Goal: Task Accomplishment & Management: Use online tool/utility

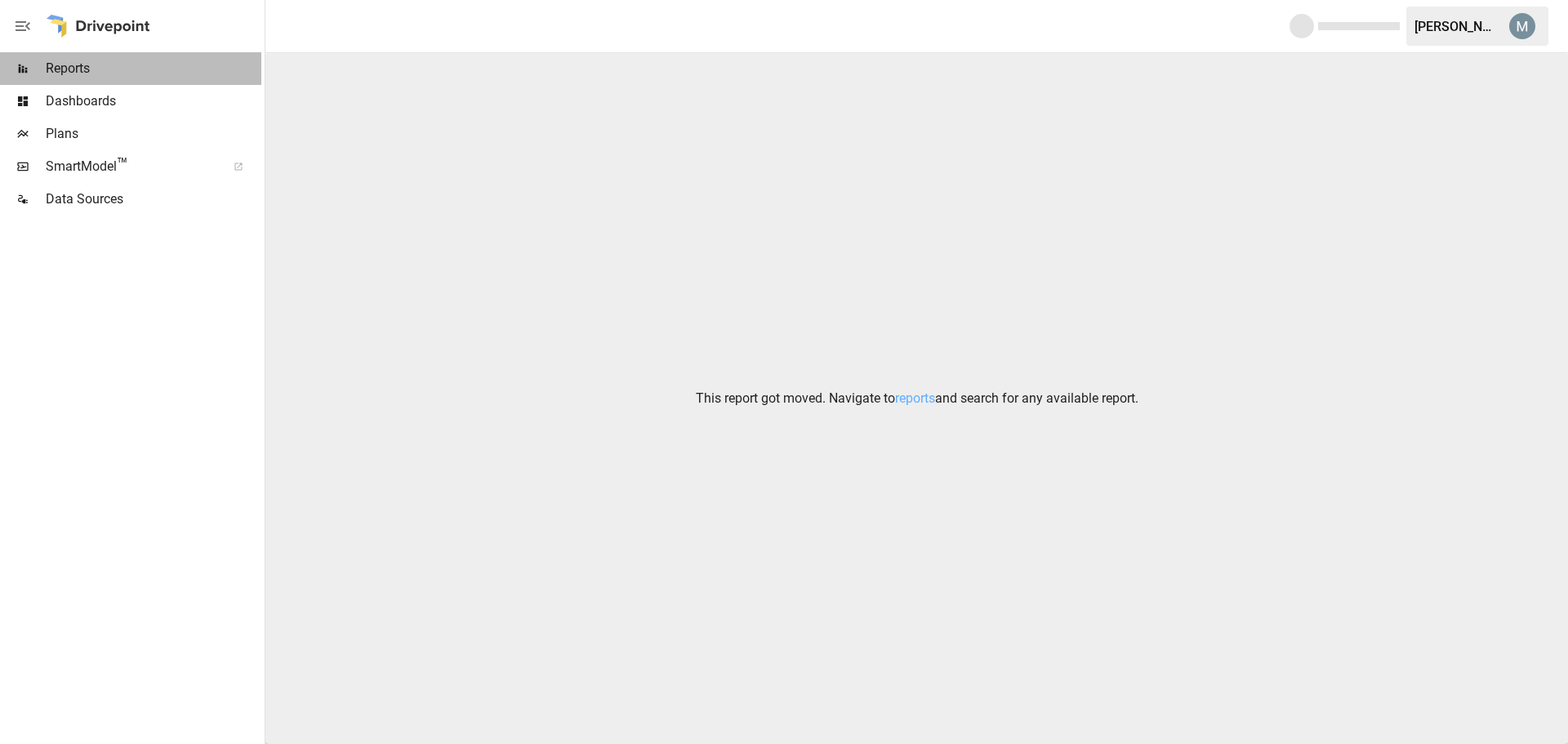
click at [78, 69] on span "Reports" at bounding box center [153, 68] width 216 height 19
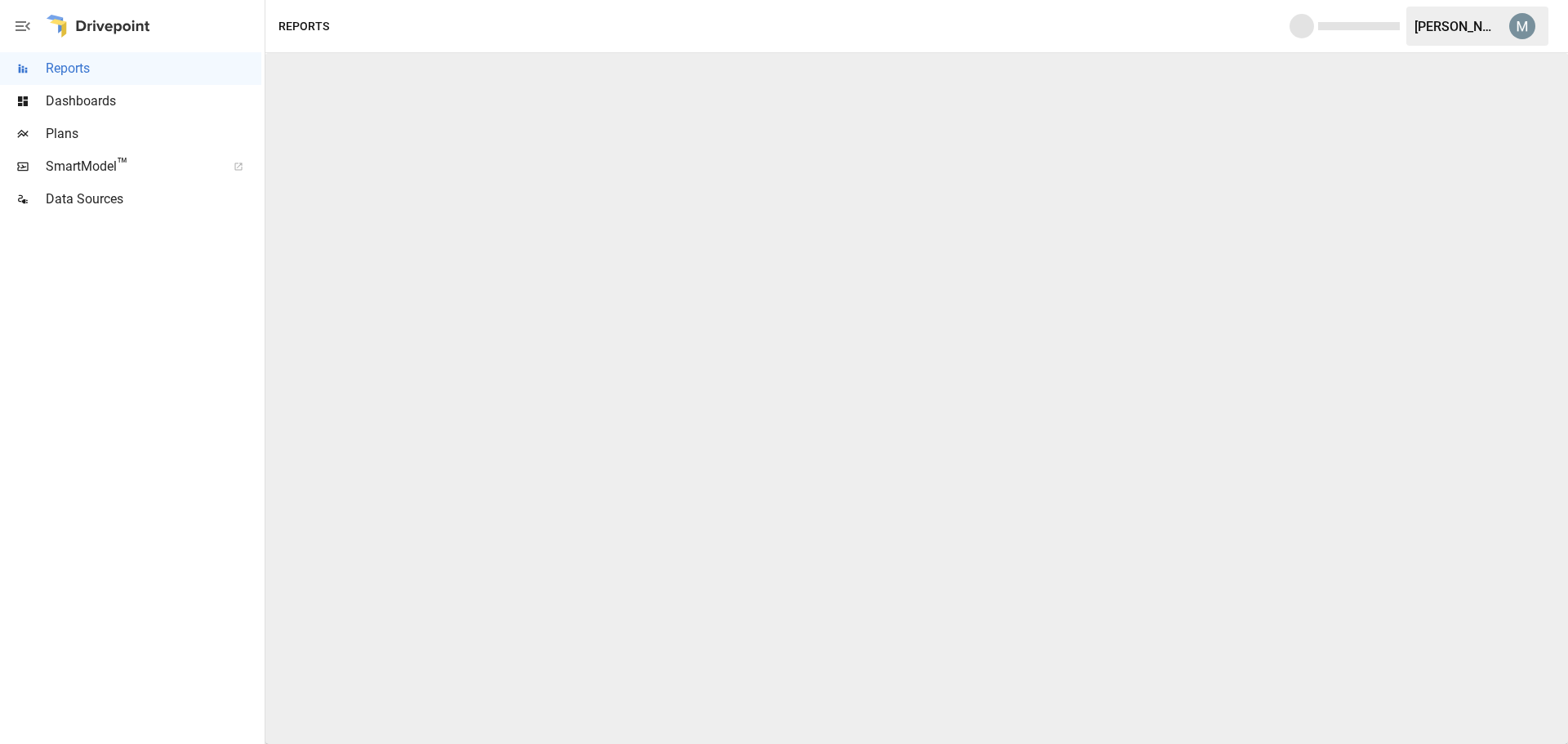
click at [86, 101] on span "Dashboards" at bounding box center [153, 101] width 216 height 19
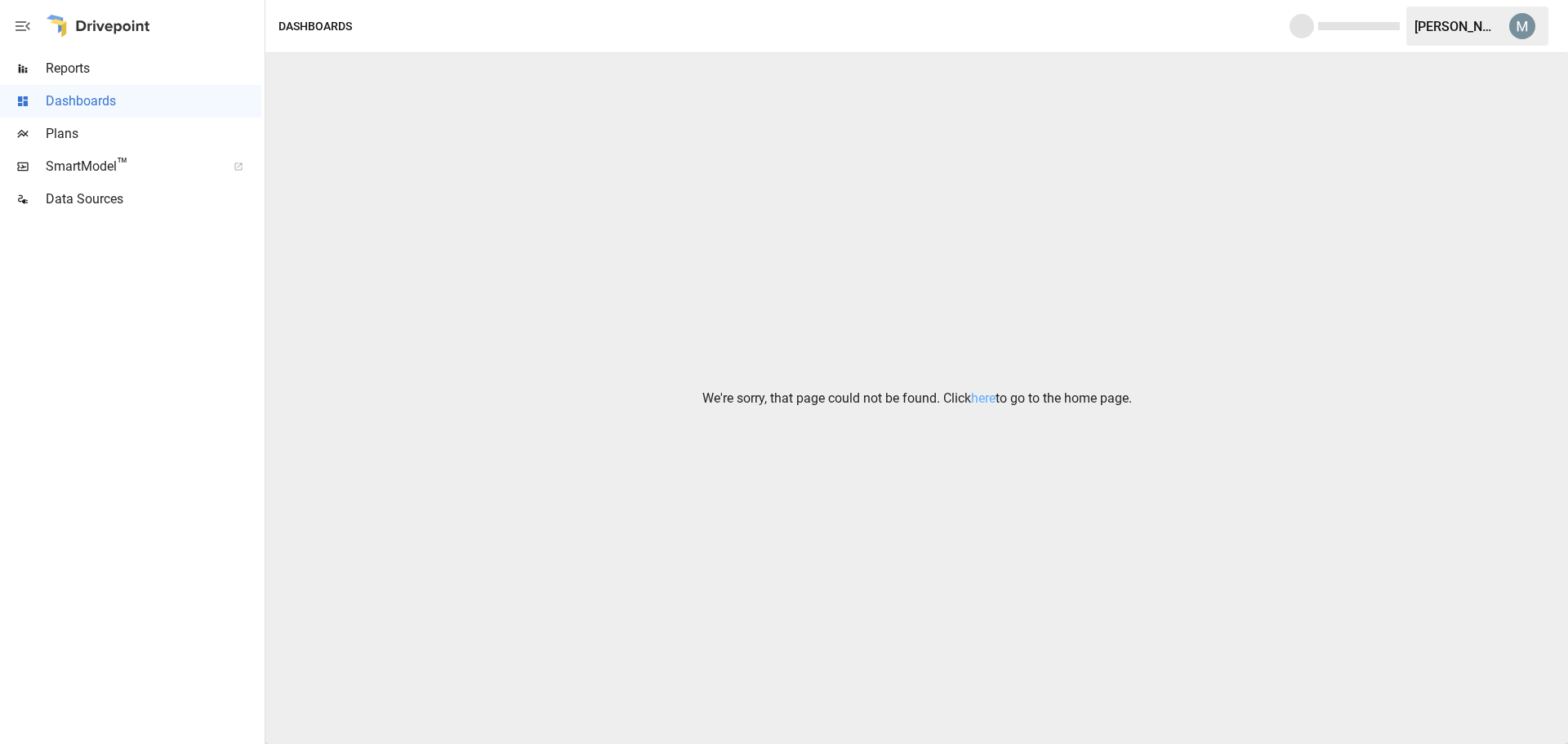
click at [100, 168] on span "SmartModel ™" at bounding box center [131, 167] width 170 height 19
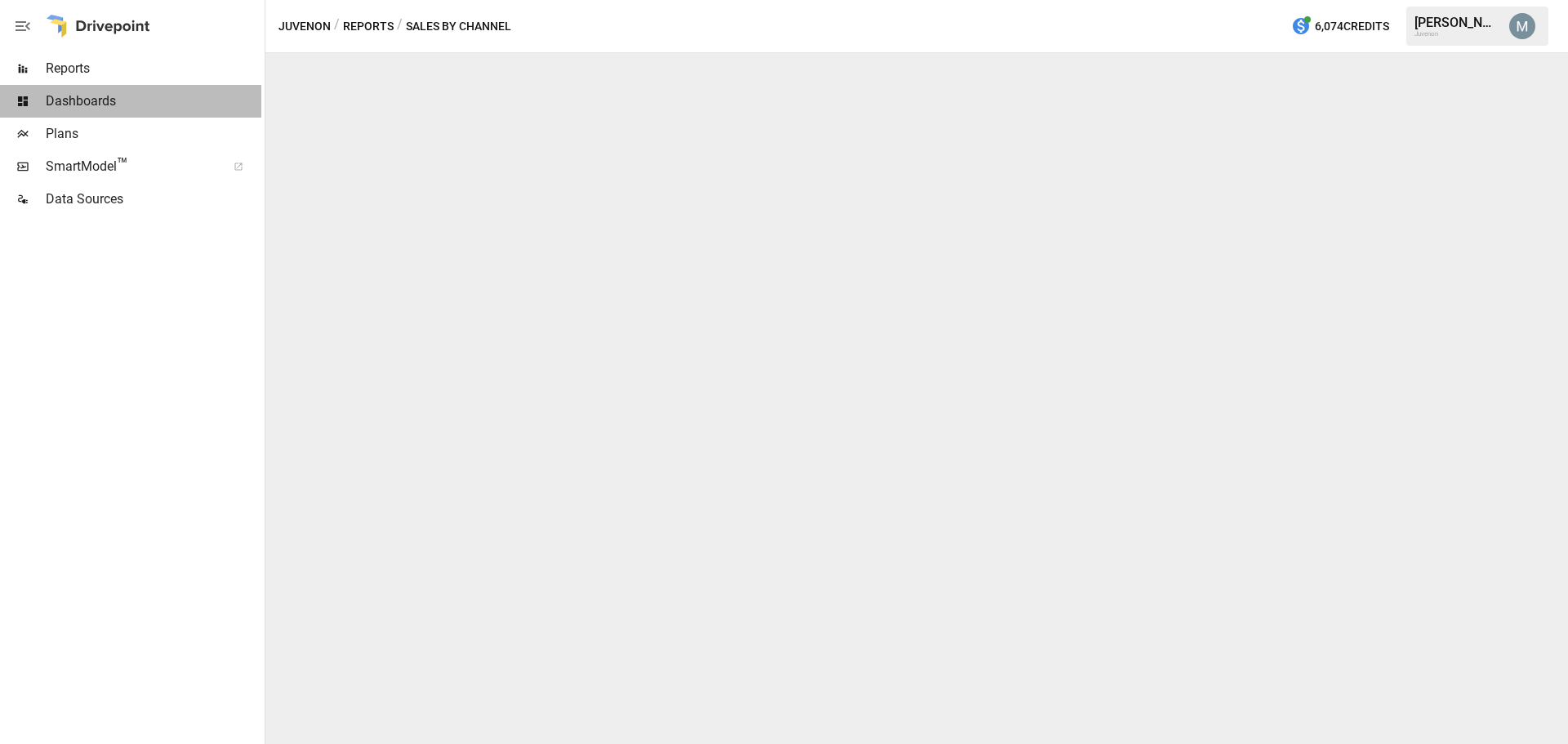
click at [96, 101] on span "Dashboards" at bounding box center [153, 101] width 216 height 19
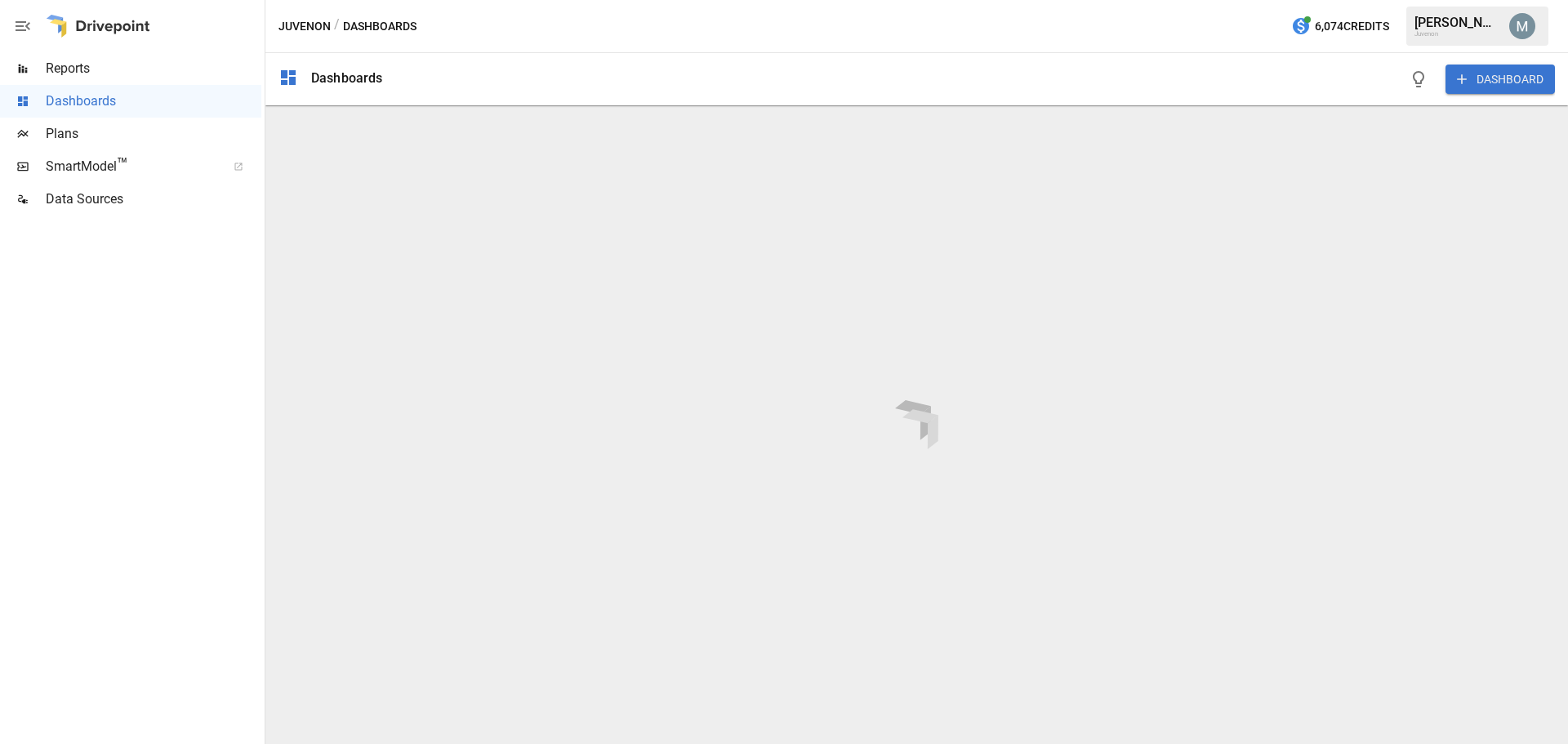
click at [316, 28] on button "Juvenon" at bounding box center [305, 26] width 53 height 20
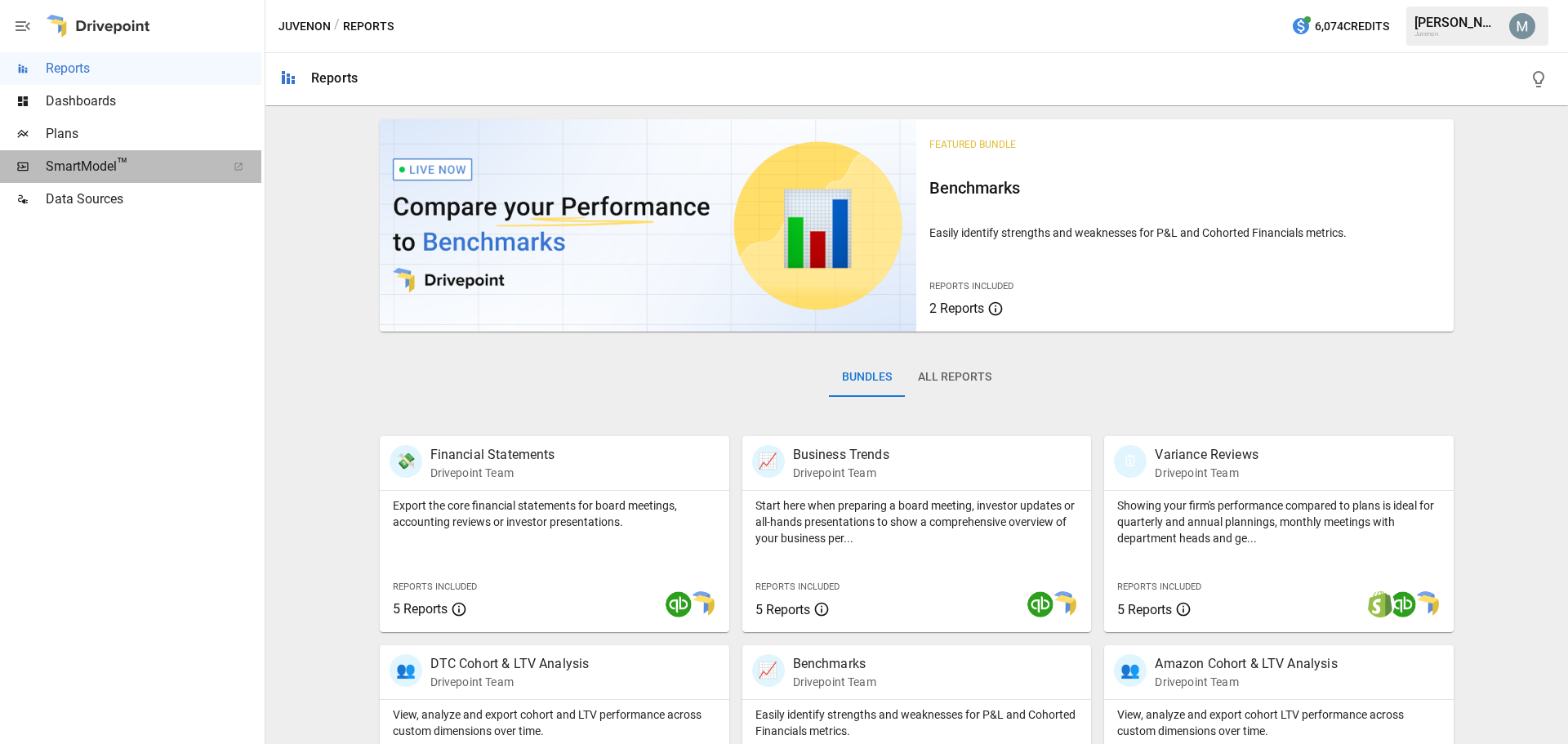
click at [101, 167] on span "SmartModel ™" at bounding box center [131, 167] width 170 height 19
click at [100, 157] on span "SmartModel ™" at bounding box center [131, 167] width 170 height 19
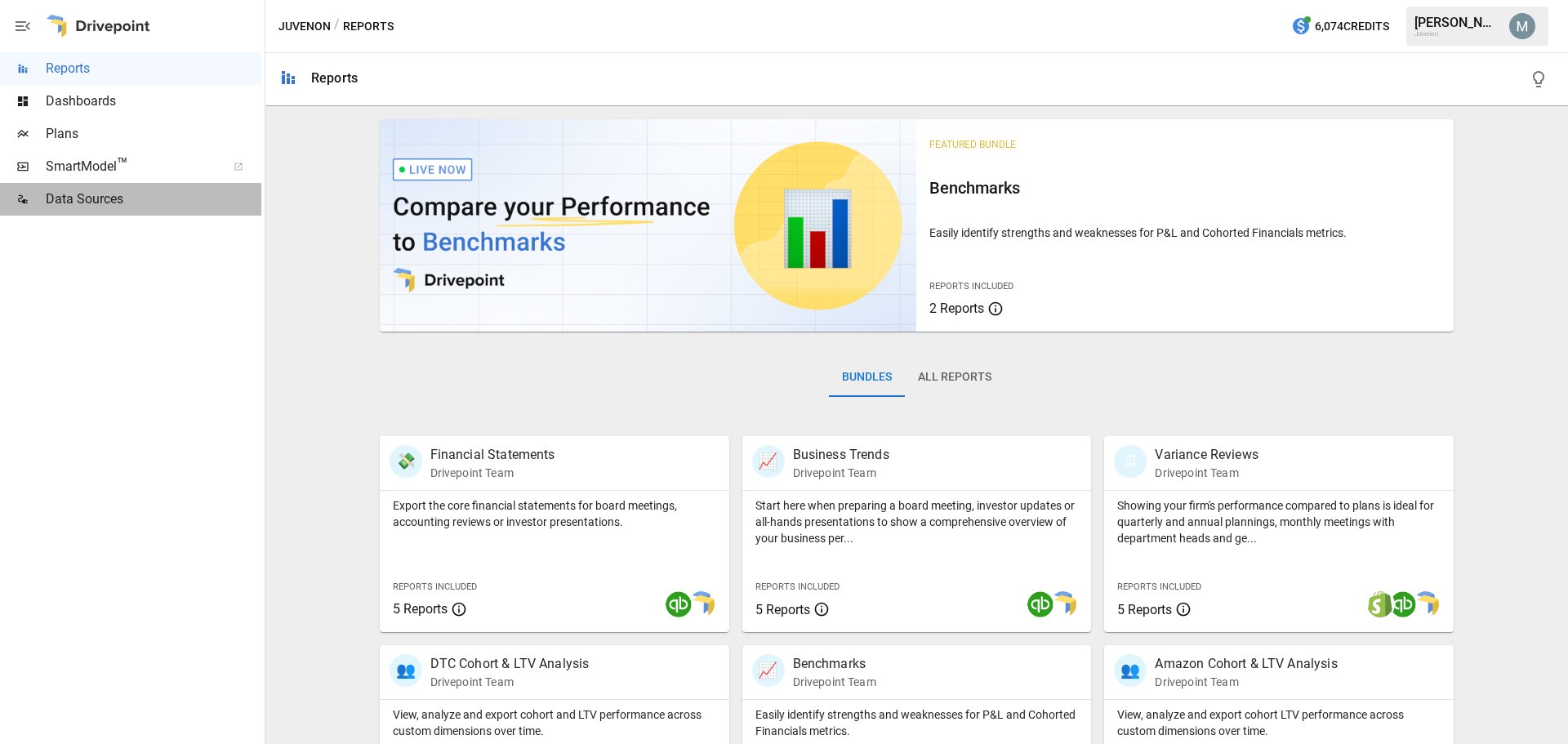
click at [87, 200] on span "Data Sources" at bounding box center [153, 199] width 216 height 19
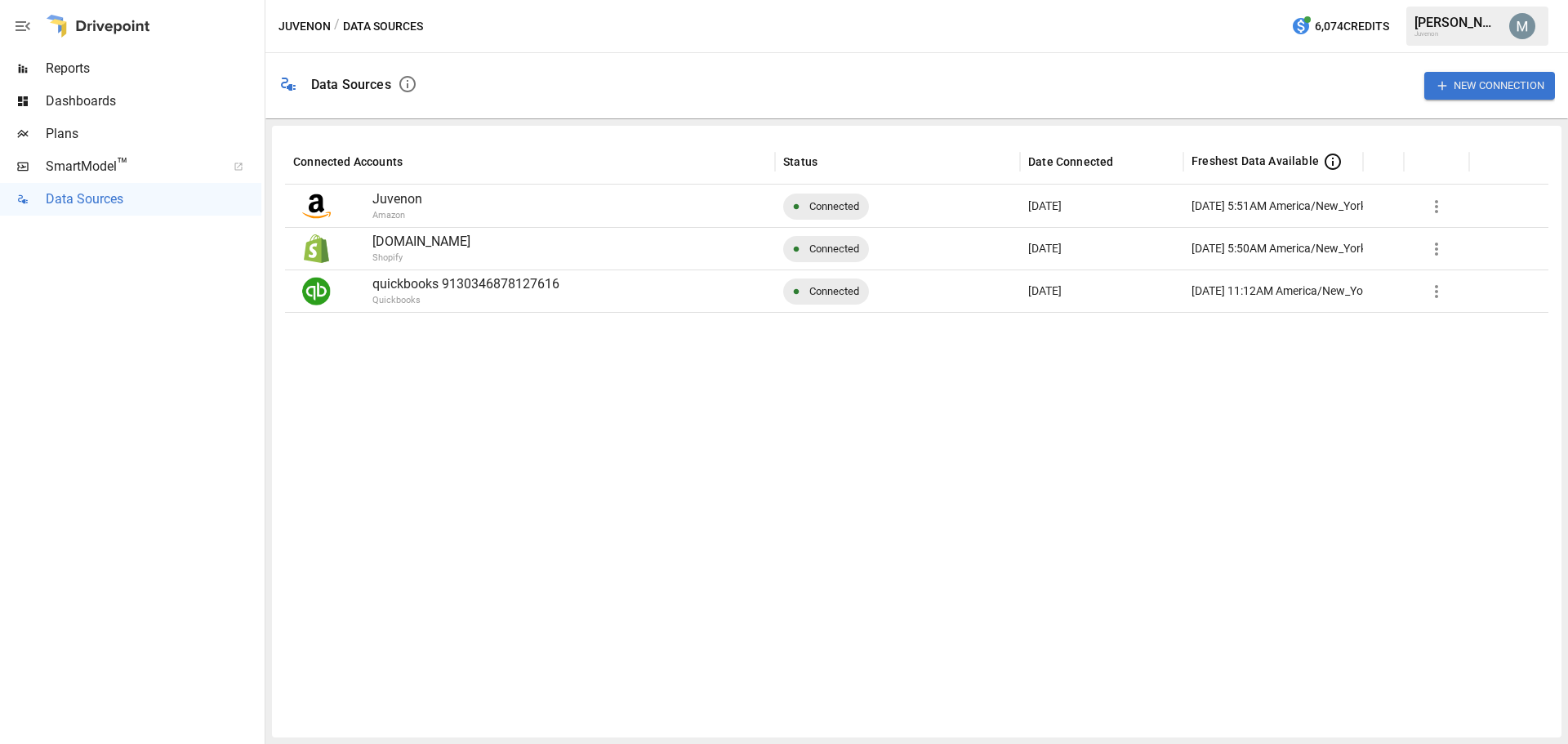
click at [100, 131] on span "Plans" at bounding box center [153, 134] width 216 height 19
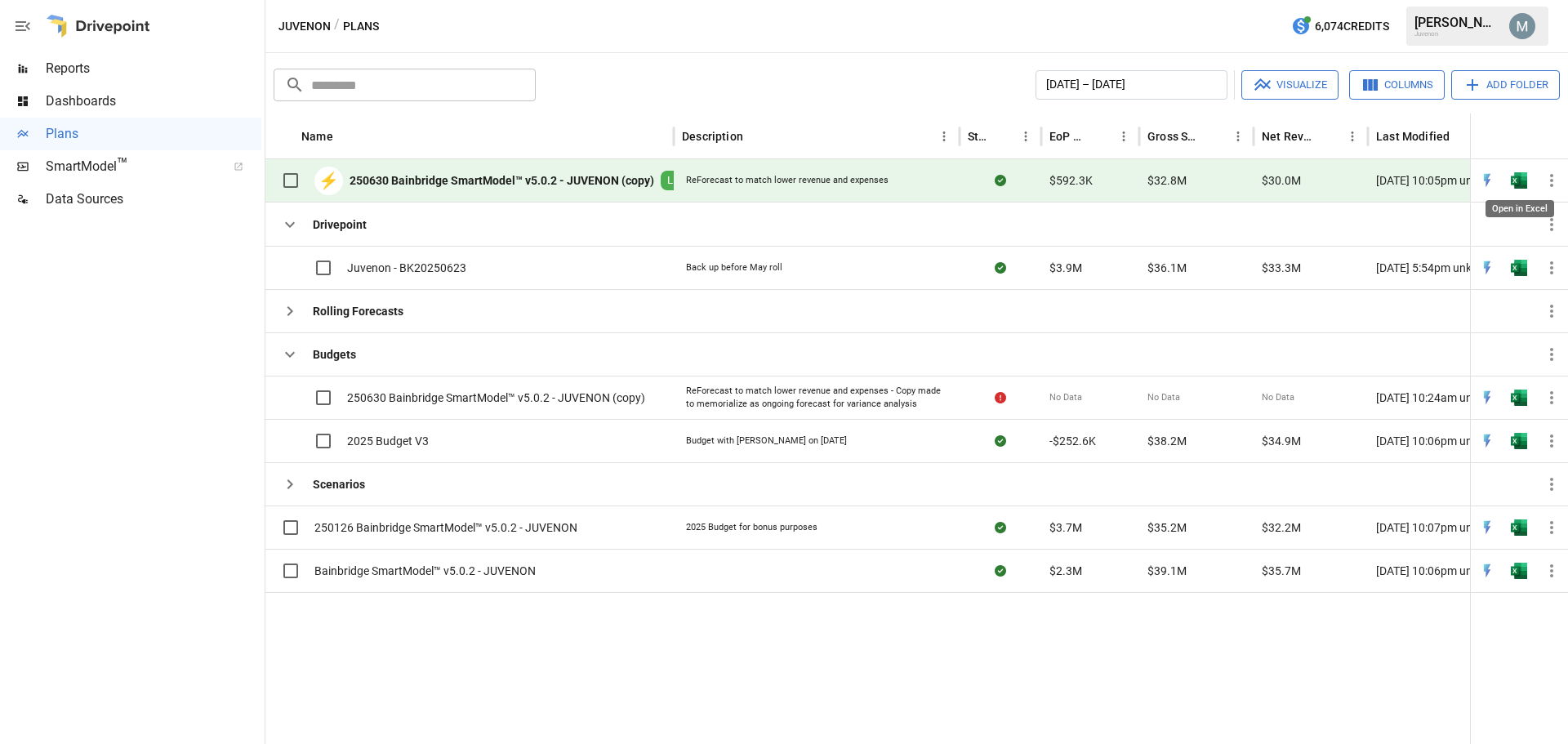
click at [1520, 180] on img "Open in Excel" at bounding box center [1519, 181] width 17 height 17
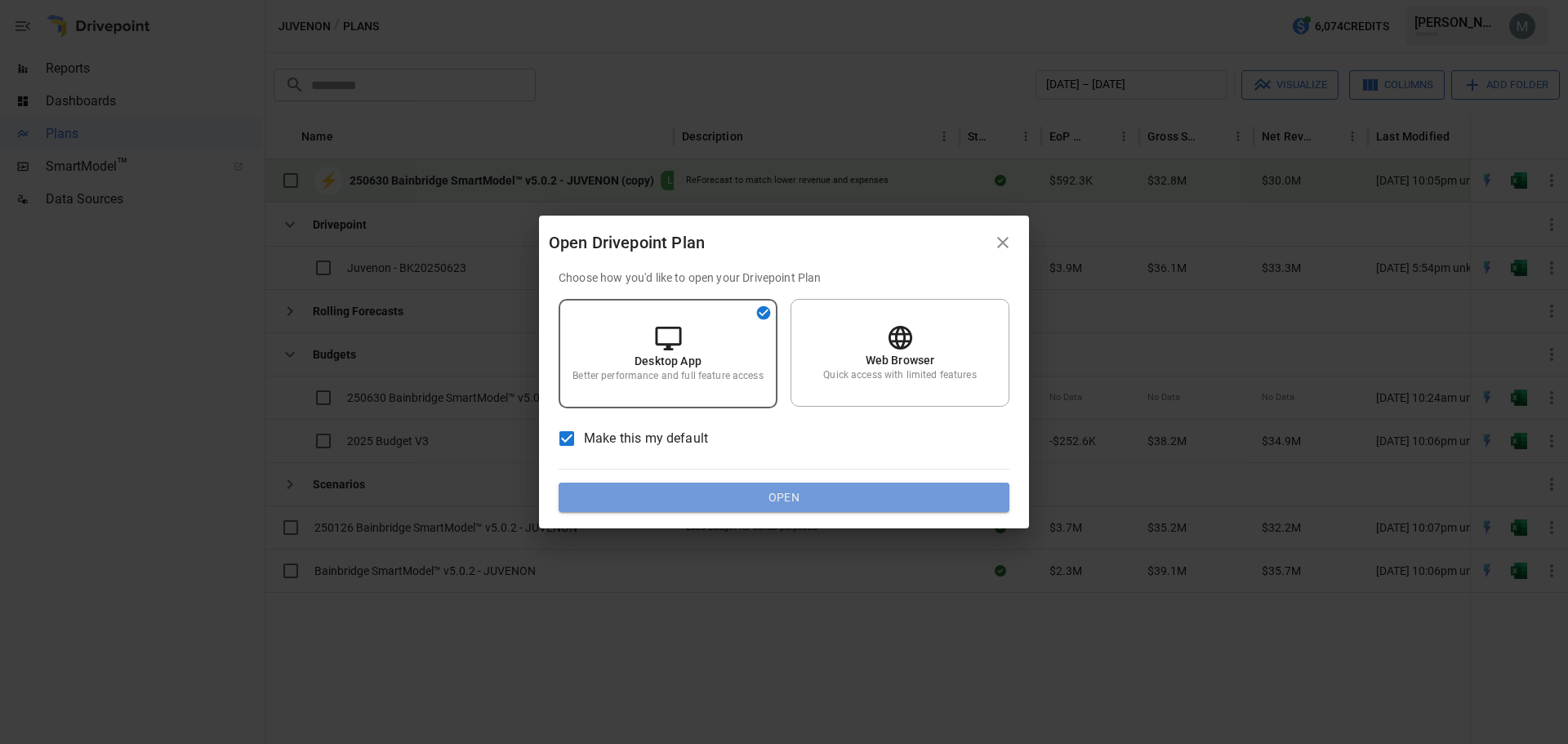
click at [755, 497] on button "Open" at bounding box center [784, 497] width 451 height 30
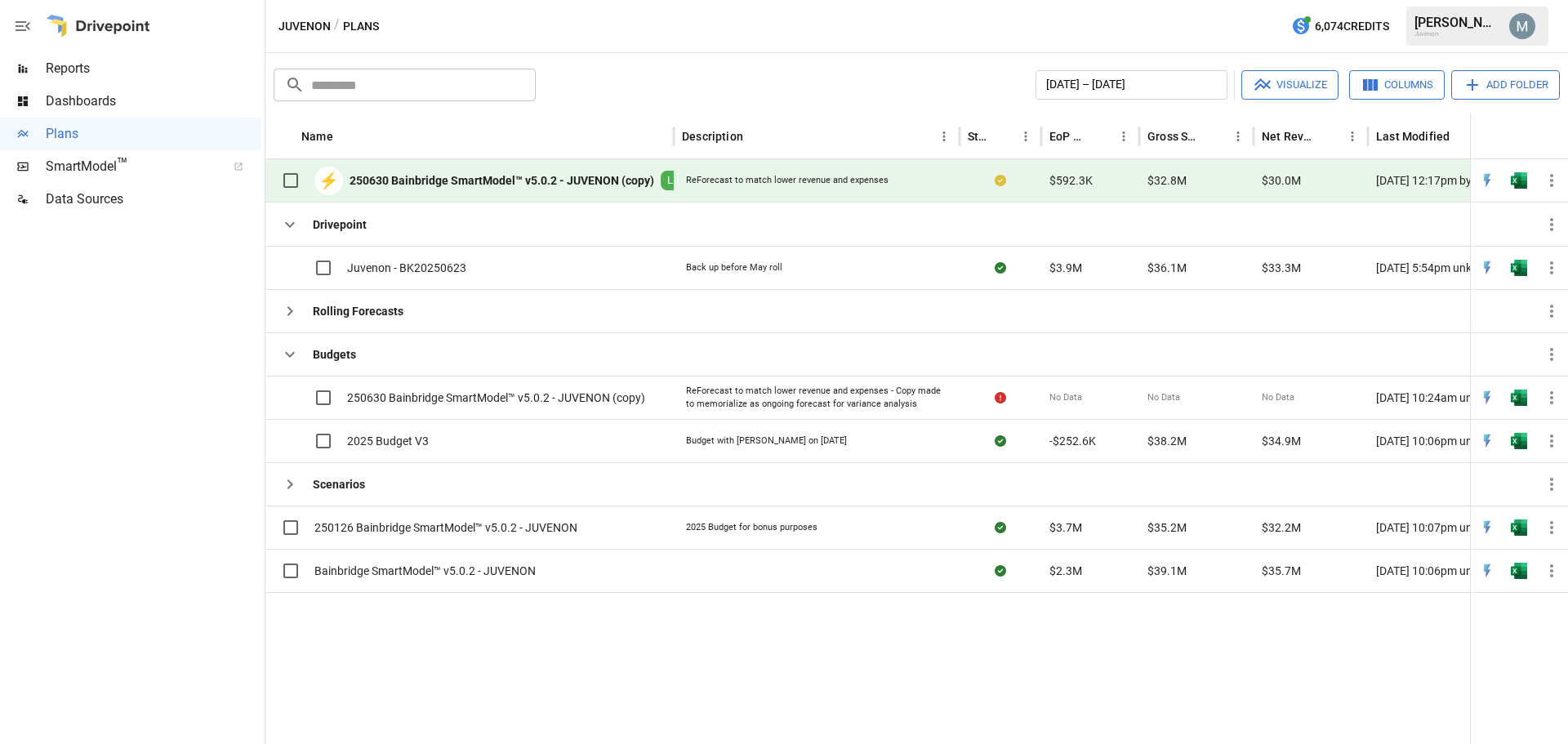
click at [734, 91] on div "[DATE] – [DATE] Visualize Columns Add Folder" at bounding box center [1051, 85] width 1017 height 30
